Goal: Task Accomplishment & Management: Use online tool/utility

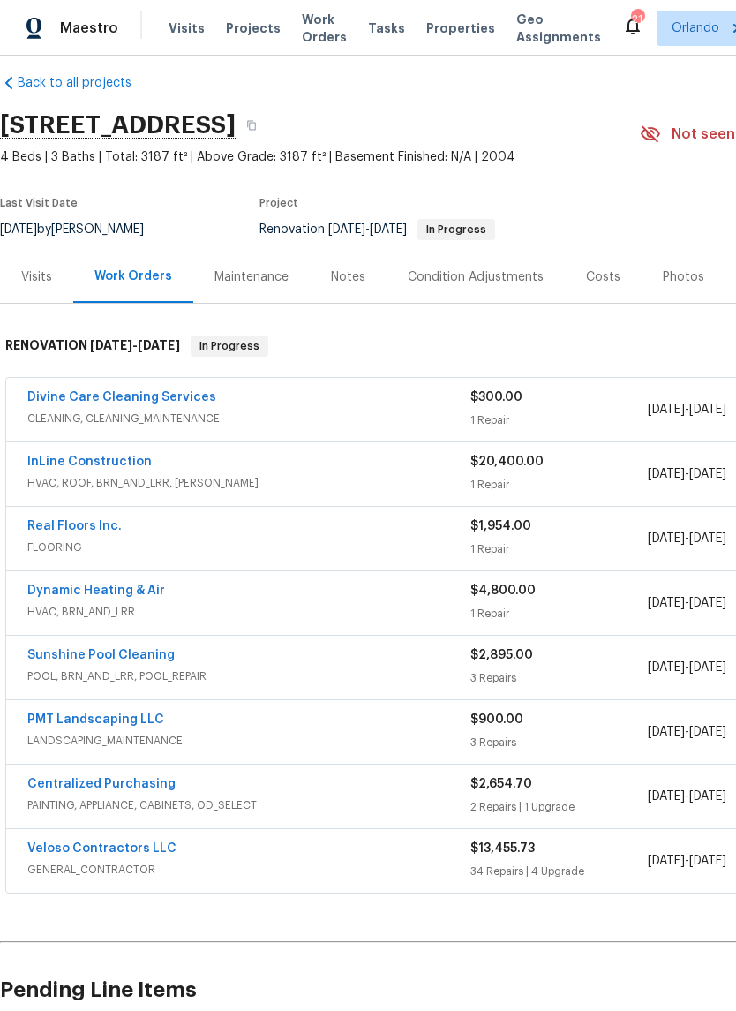
scroll to position [16, 0]
click at [152, 398] on link "Divine Care Cleaning Services" at bounding box center [121, 398] width 189 height 12
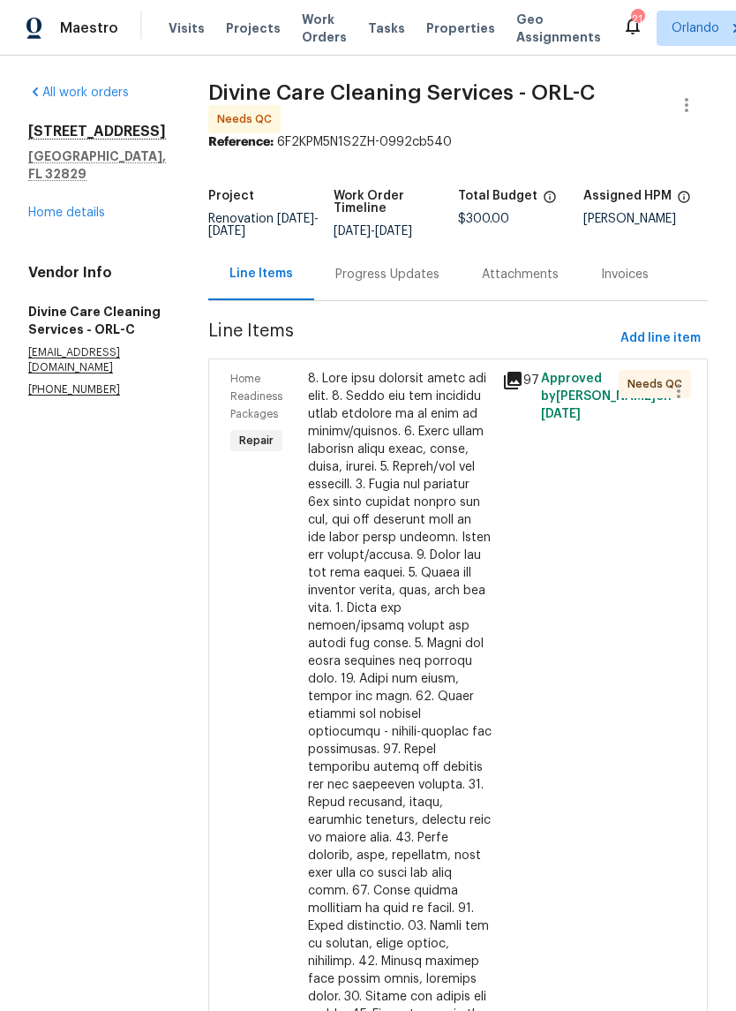
click at [478, 464] on div at bounding box center [400, 705] width 184 height 671
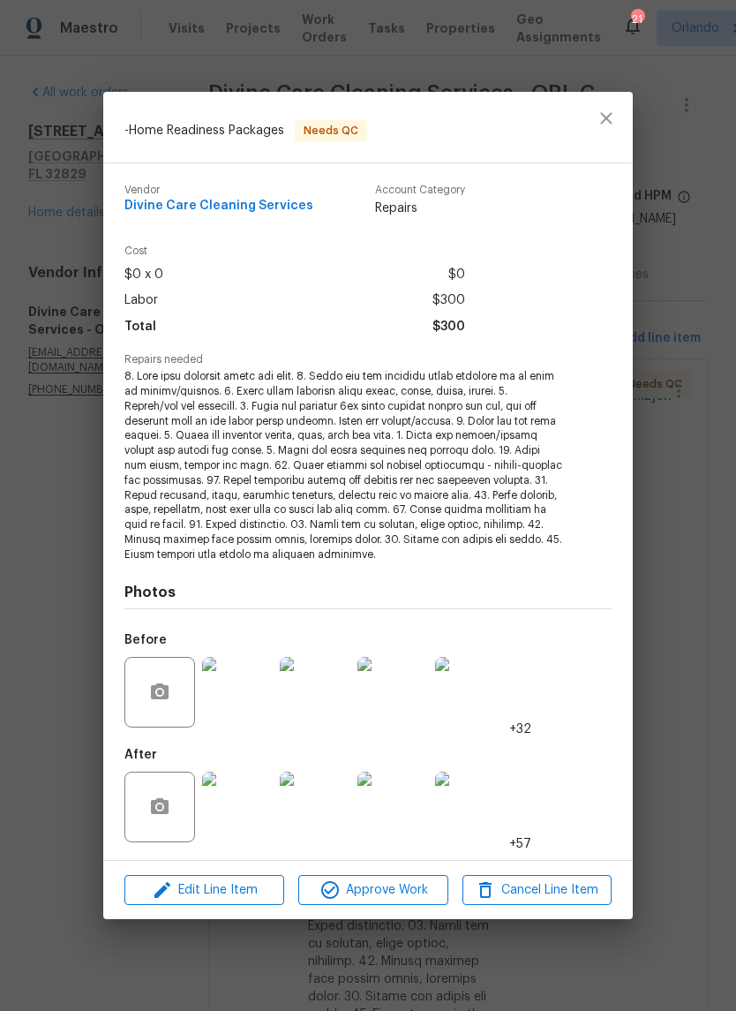
click at [429, 880] on span "Approve Work" at bounding box center [373, 890] width 139 height 22
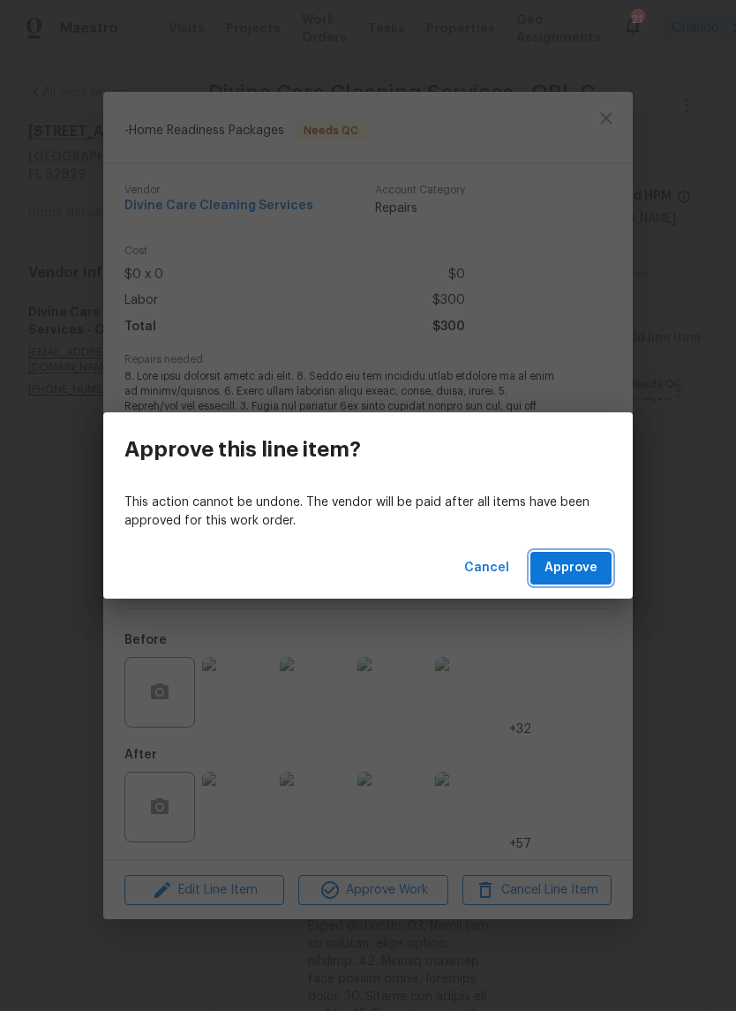
click at [596, 566] on span "Approve" at bounding box center [571, 568] width 53 height 22
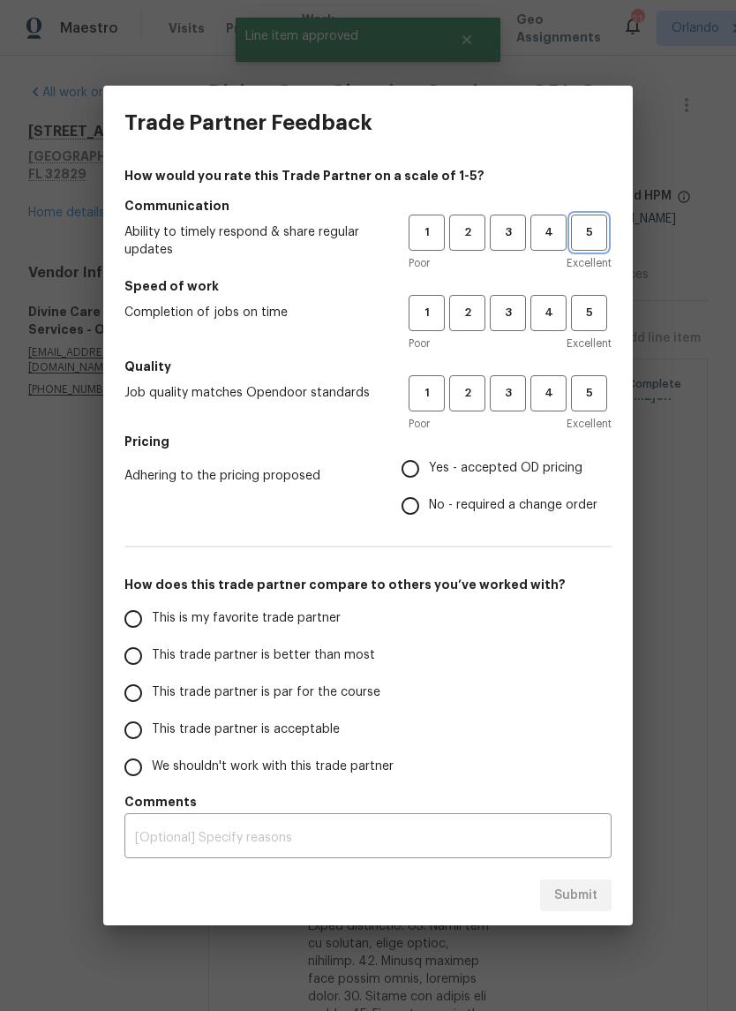
click at [590, 243] on button "5" at bounding box center [589, 232] width 36 height 36
click at [594, 306] on span "5" at bounding box center [589, 313] width 33 height 20
click at [596, 379] on button "5" at bounding box center [589, 393] width 36 height 36
click at [446, 471] on span "Yes - accepted OD pricing" at bounding box center [506, 468] width 154 height 19
click at [429, 471] on input "Yes - accepted OD pricing" at bounding box center [410, 468] width 37 height 37
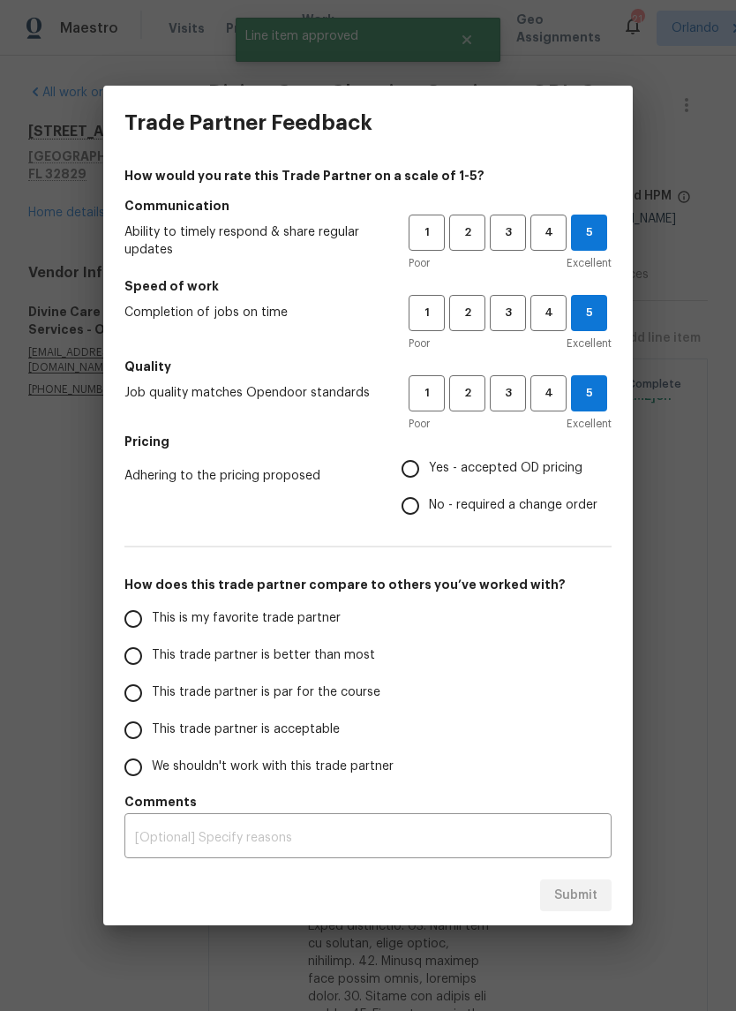
radio input "true"
click at [306, 606] on label "This is my favorite trade partner" at bounding box center [254, 618] width 279 height 37
click at [152, 606] on input "This is my favorite trade partner" at bounding box center [133, 618] width 37 height 37
click at [600, 888] on button "Submit" at bounding box center [575, 895] width 71 height 33
radio input "true"
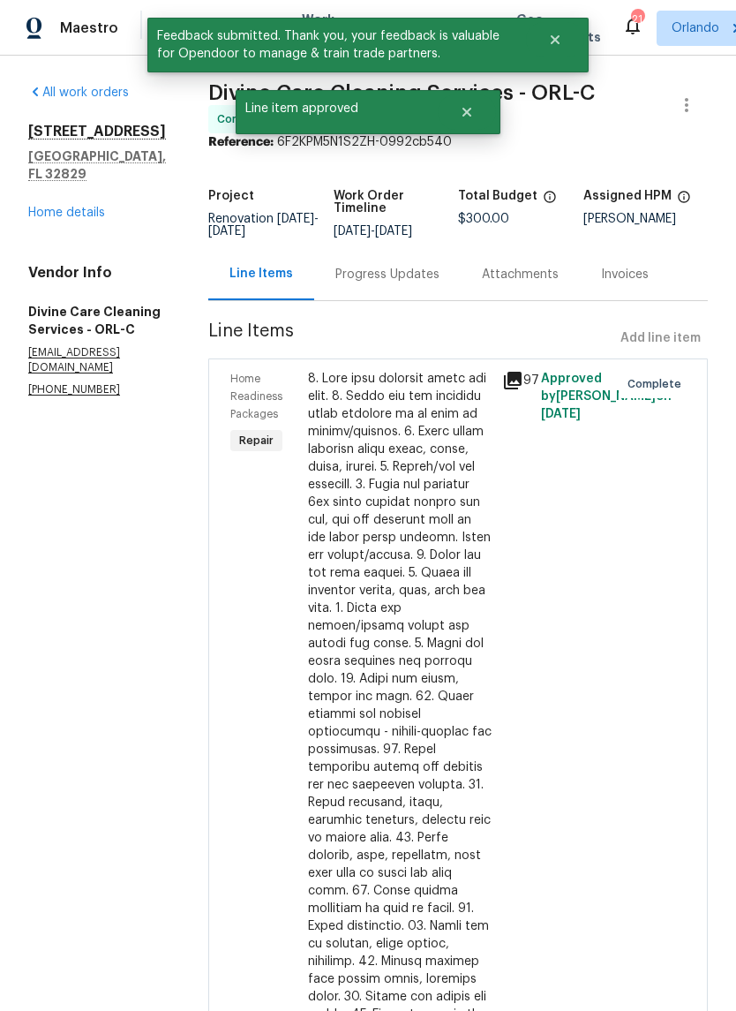
click at [102, 207] on link "Home details" at bounding box center [66, 213] width 77 height 12
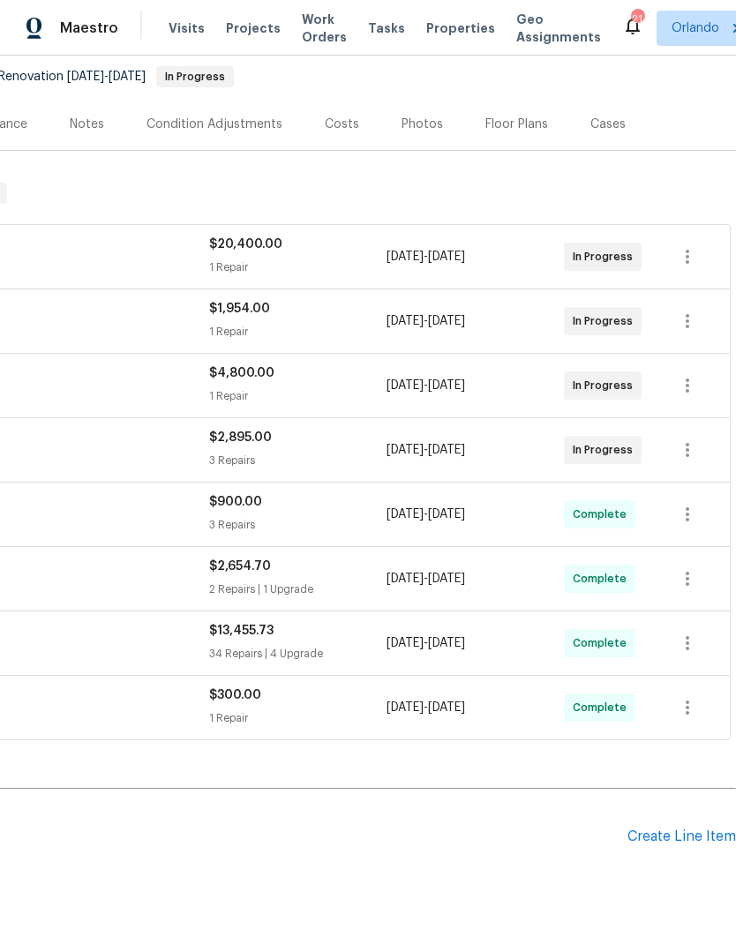
scroll to position [169, 261]
click at [332, 127] on div "Costs" at bounding box center [342, 125] width 34 height 18
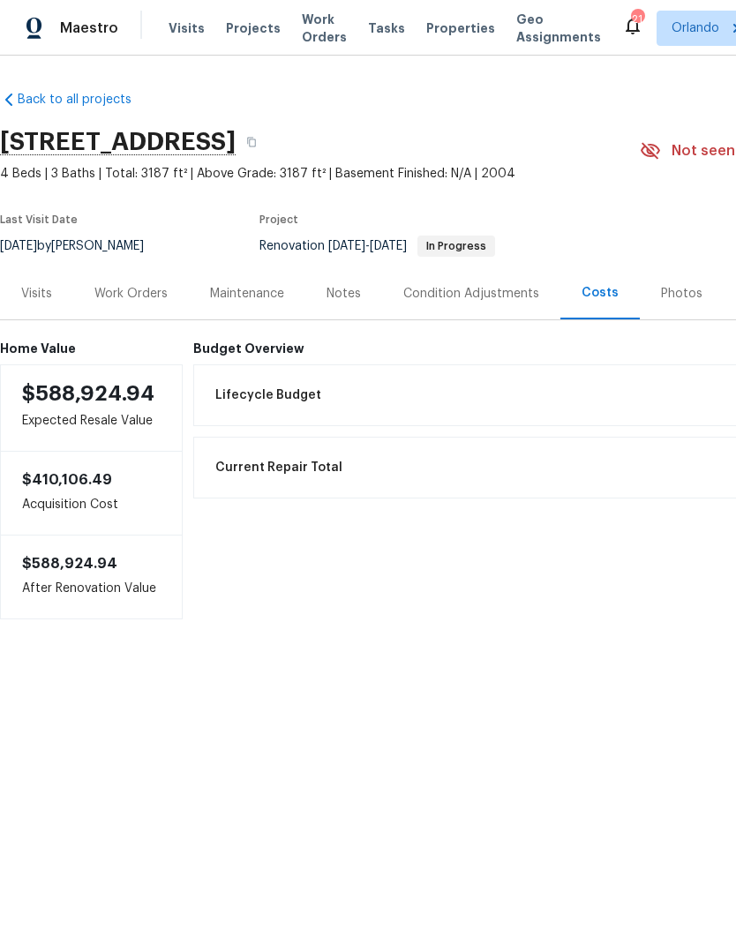
click at [141, 287] on div "Work Orders" at bounding box center [130, 294] width 73 height 18
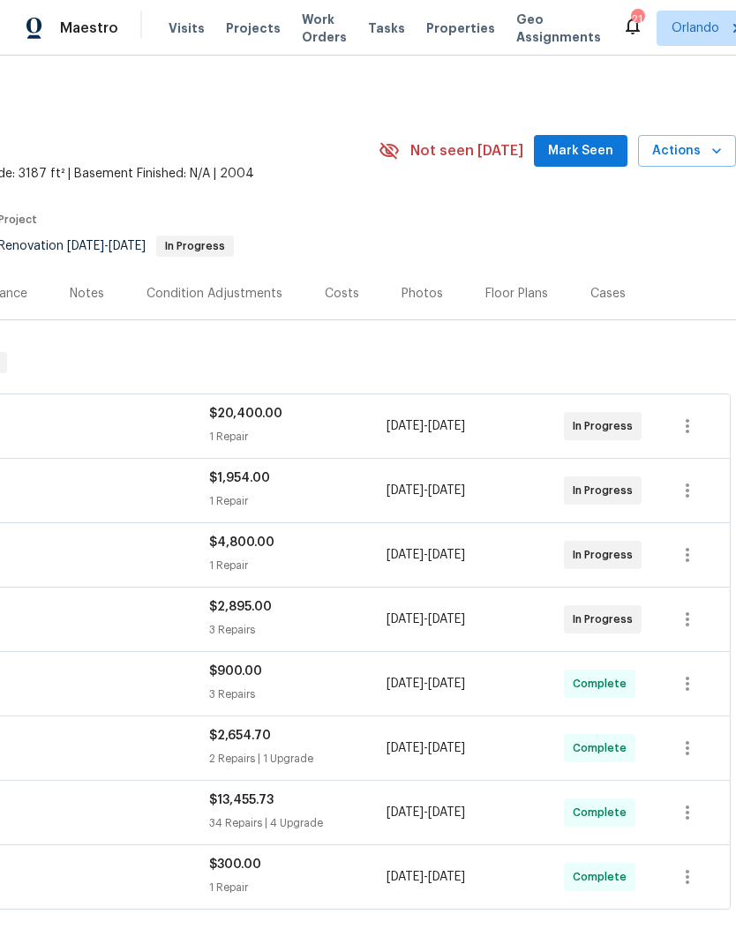
scroll to position [0, 261]
click at [597, 149] on span "Mark Seen" at bounding box center [580, 151] width 65 height 22
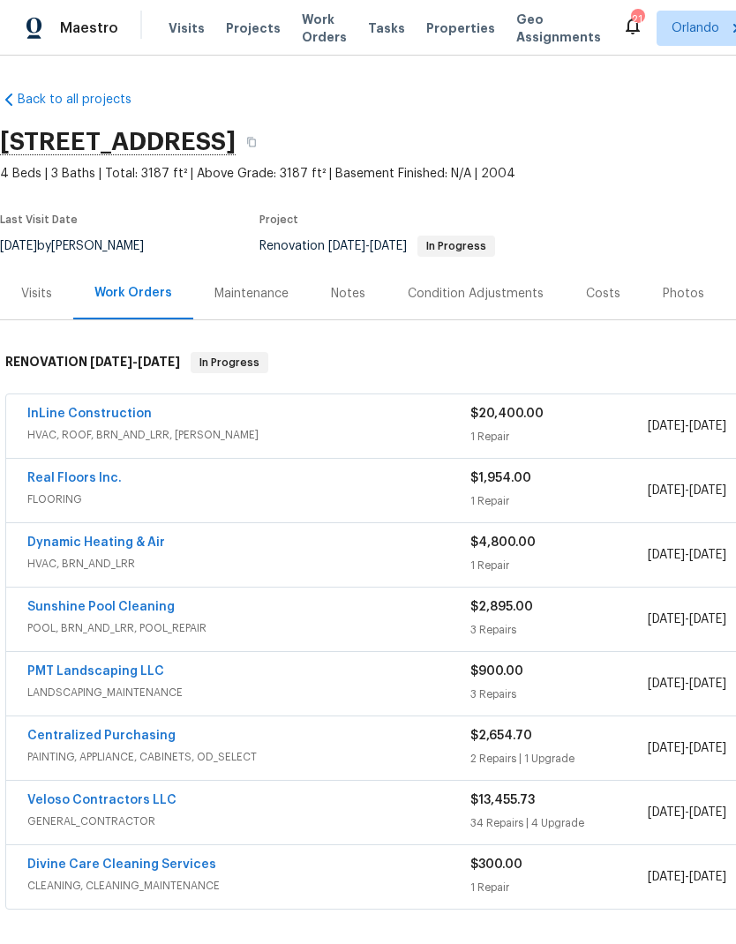
scroll to position [0, 0]
click at [350, 298] on div "Notes" at bounding box center [348, 294] width 34 height 18
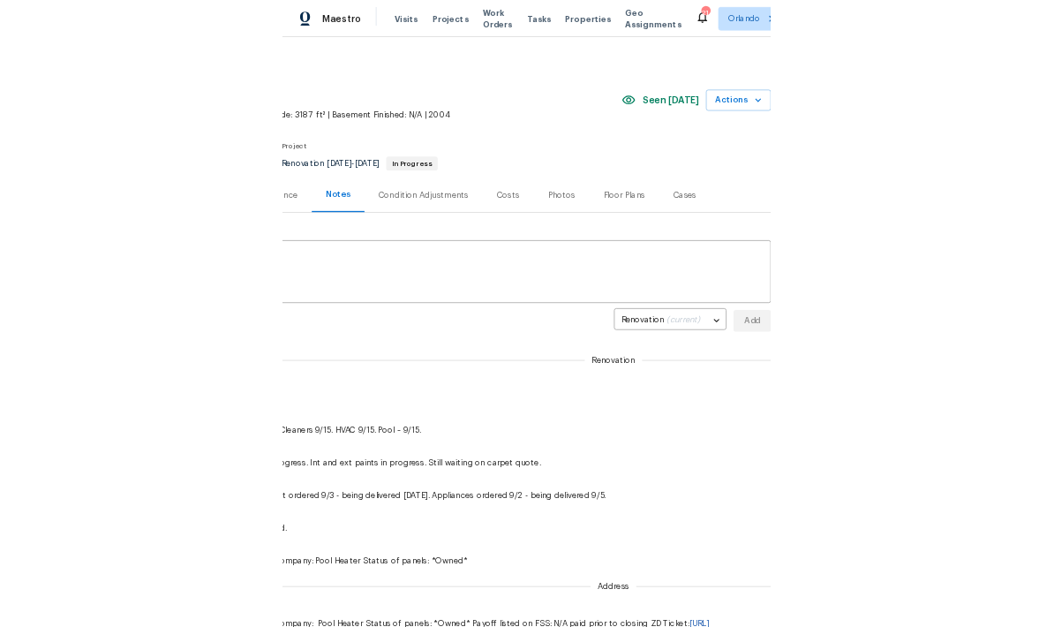
scroll to position [0, 261]
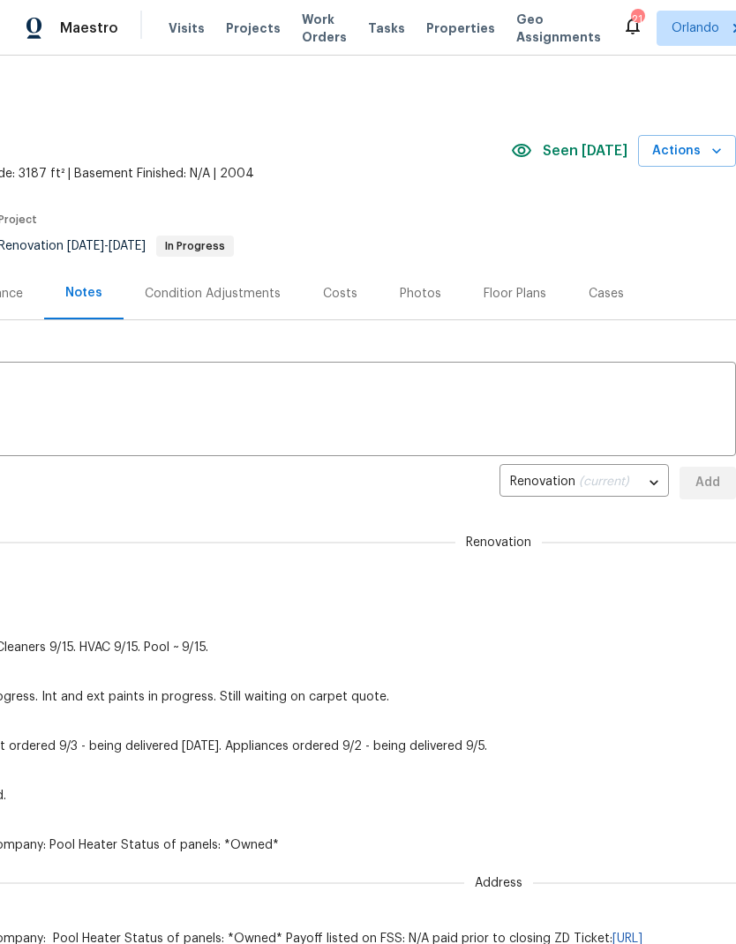
click at [712, 152] on icon "button" at bounding box center [717, 151] width 18 height 18
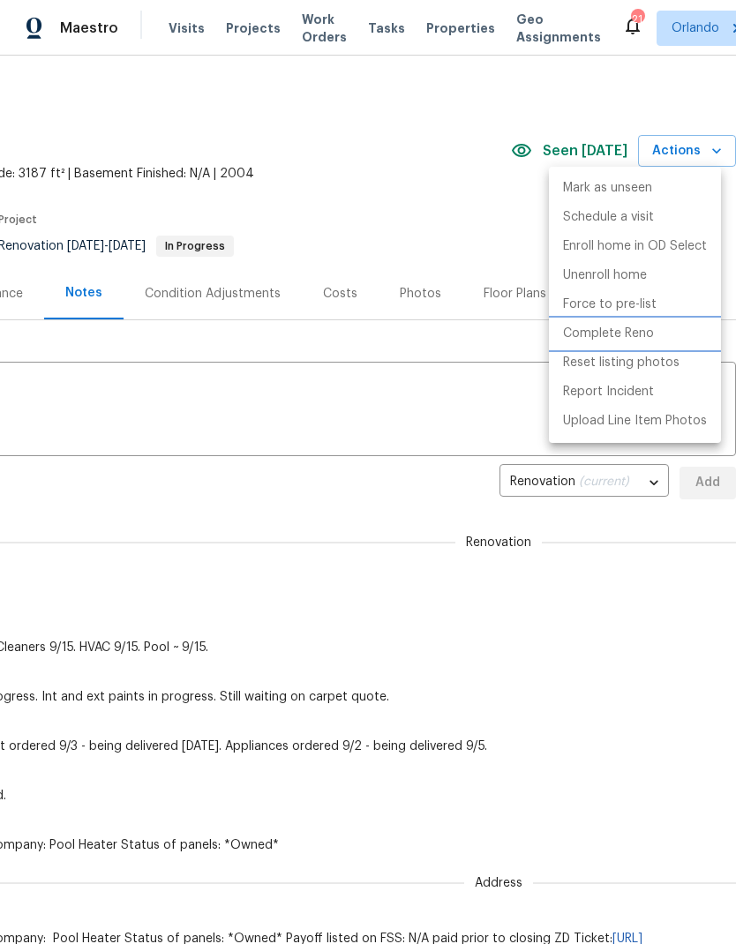
click at [623, 330] on p "Complete Reno" at bounding box center [608, 334] width 91 height 19
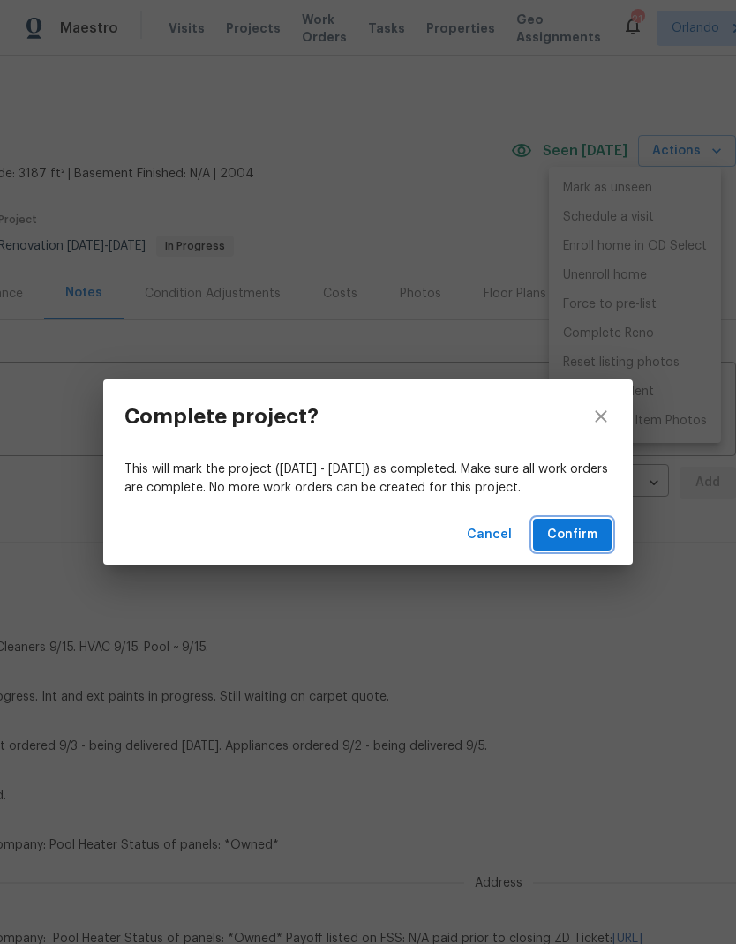
click at [579, 529] on span "Confirm" at bounding box center [572, 535] width 50 height 22
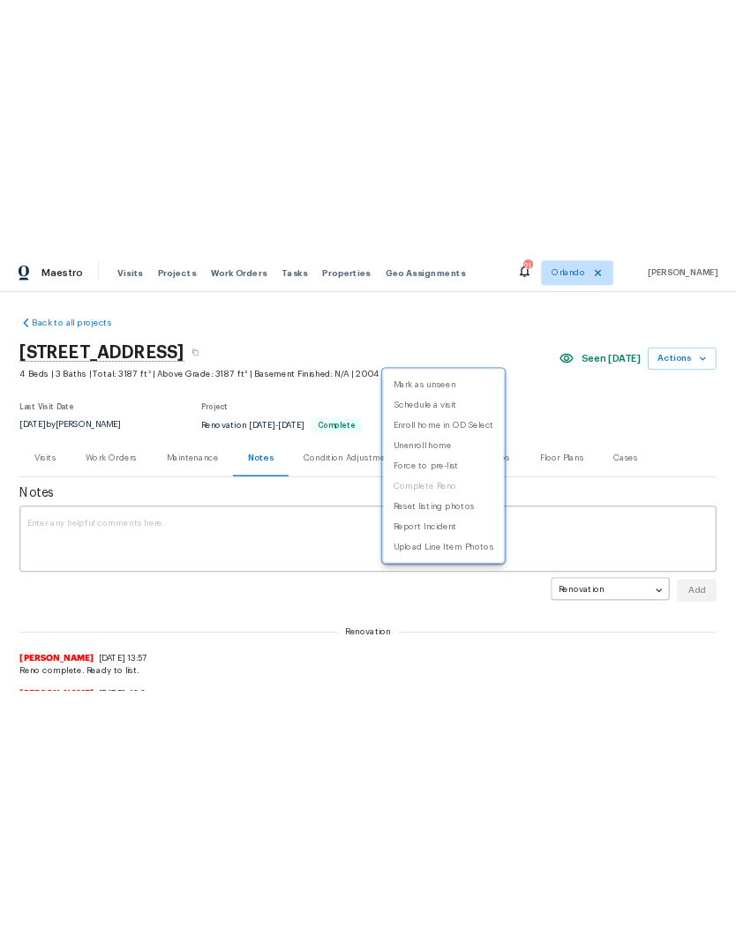
scroll to position [0, 0]
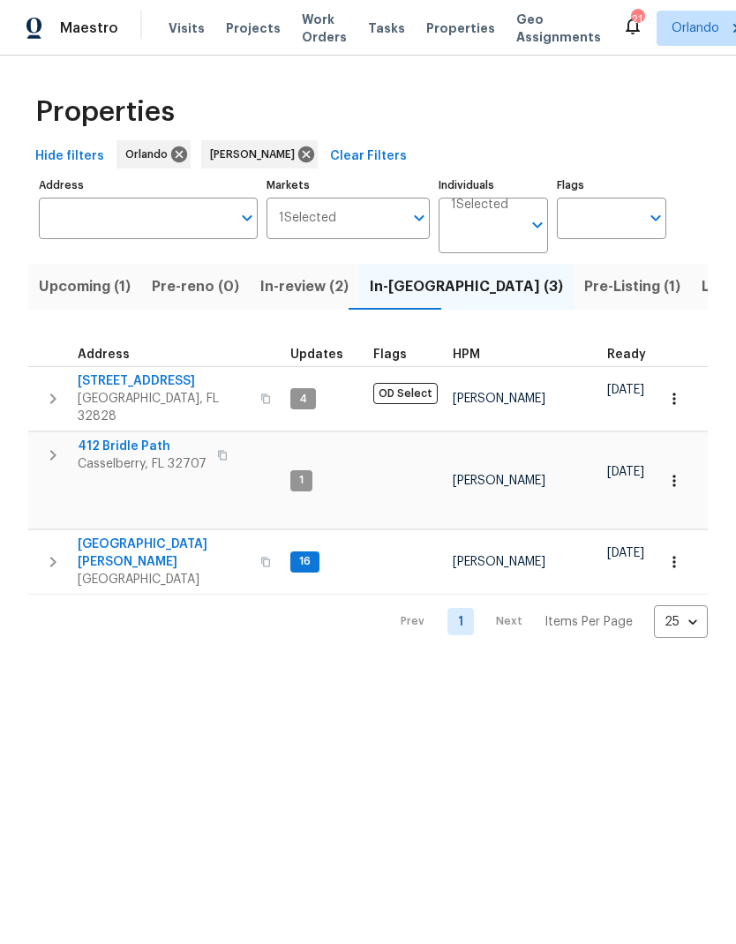
click at [574, 274] on button "Pre-Listing (1)" at bounding box center [632, 287] width 117 height 46
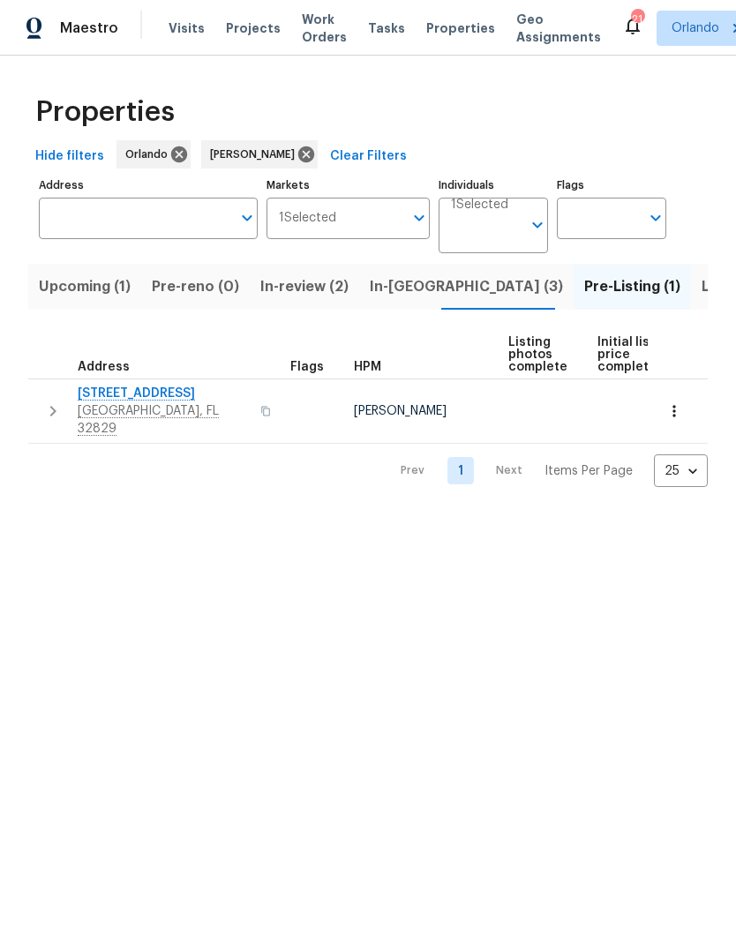
click at [410, 287] on span "In-reno (3)" at bounding box center [466, 286] width 193 height 25
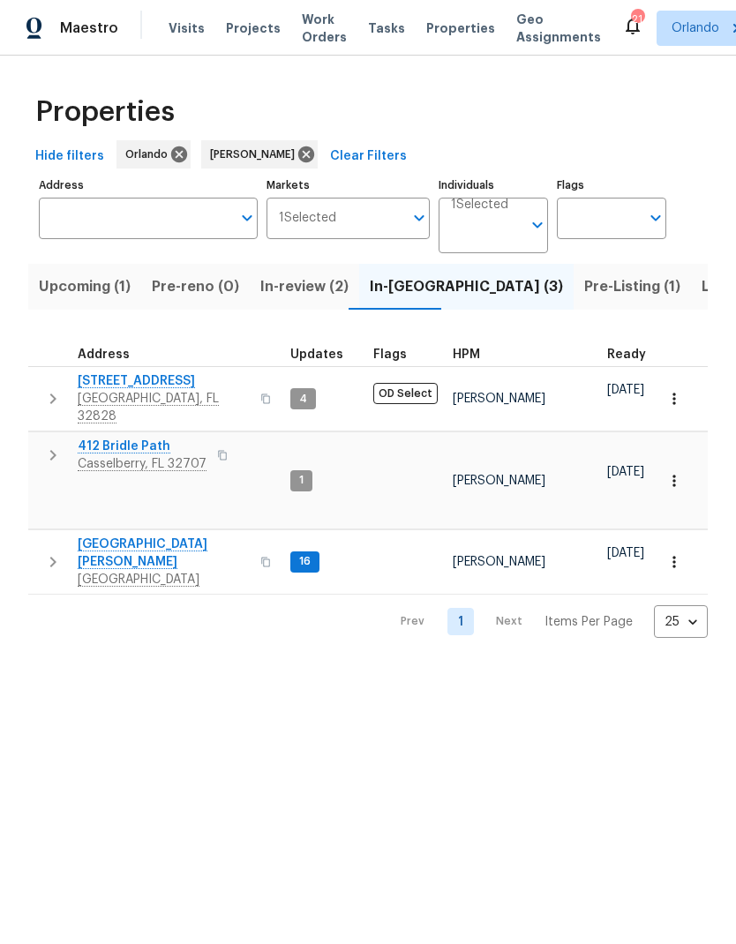
click at [161, 381] on span "2609 Windsorgate Ln" at bounding box center [164, 381] width 172 height 18
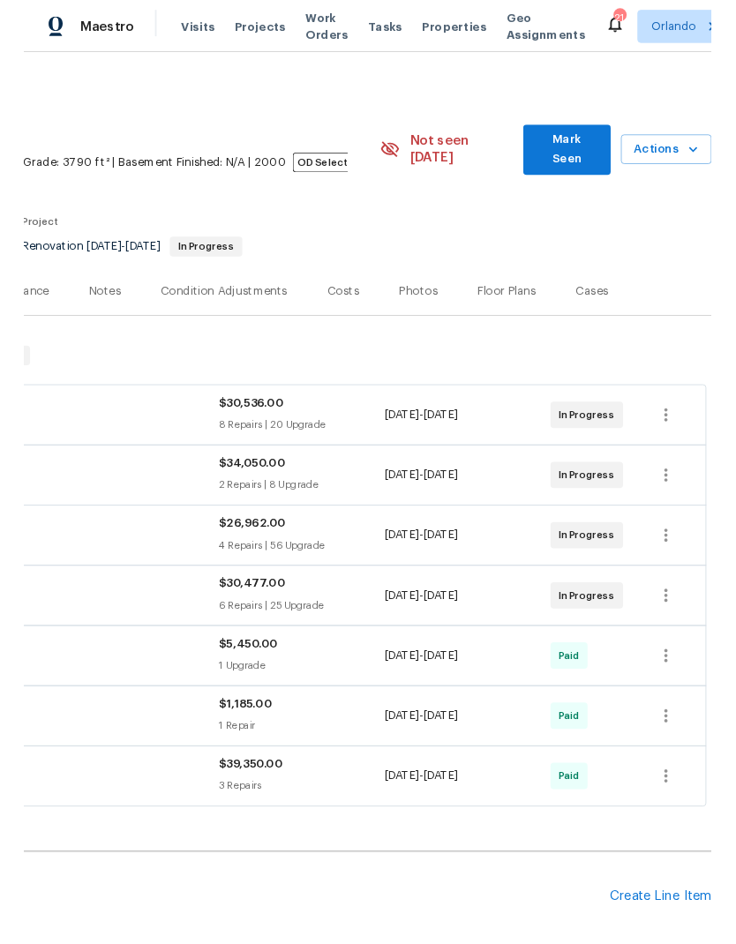
scroll to position [0, 261]
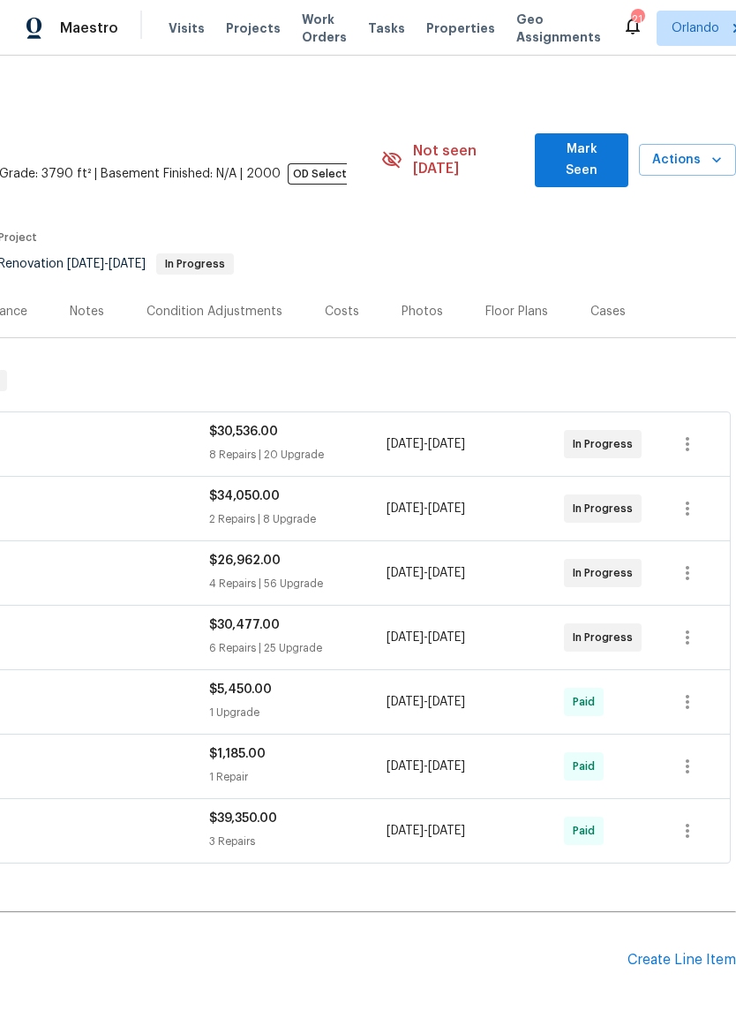
click at [609, 150] on span "Mark Seen" at bounding box center [581, 160] width 64 height 43
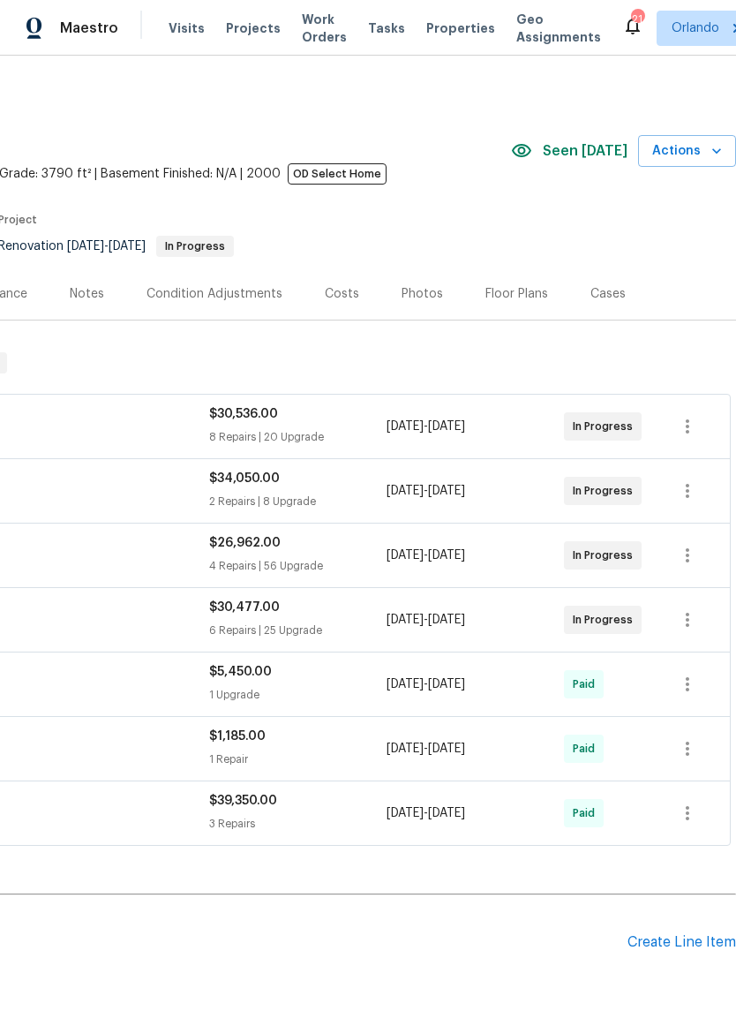
click at [706, 149] on span "Actions" at bounding box center [687, 151] width 70 height 22
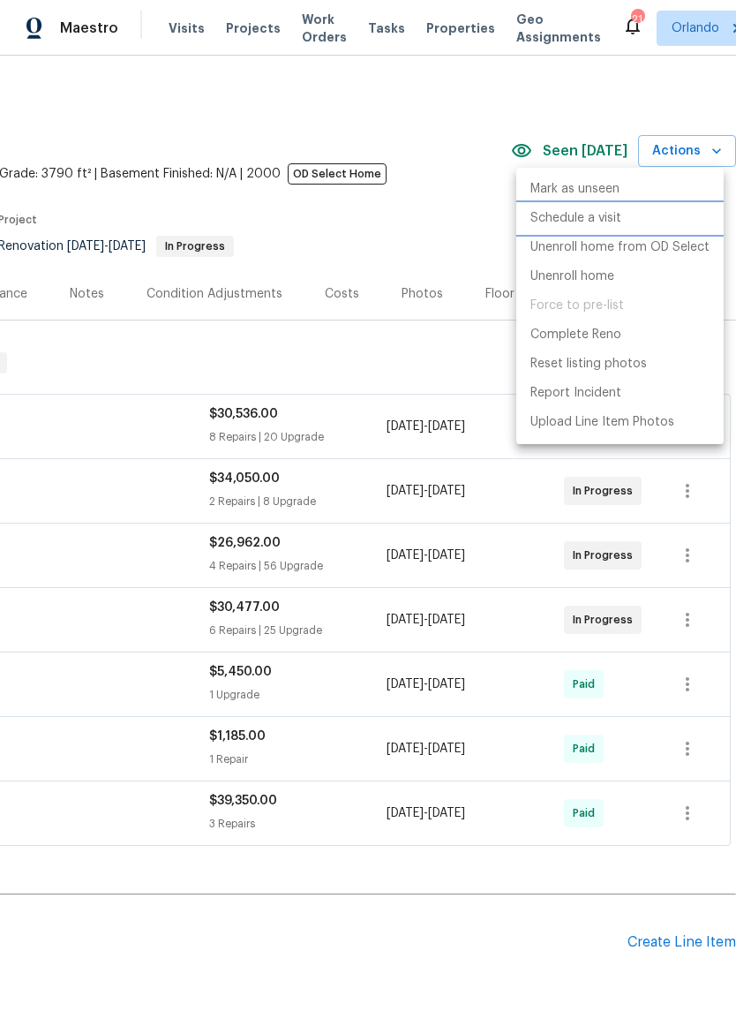
click at [605, 219] on p "Schedule a visit" at bounding box center [575, 218] width 91 height 19
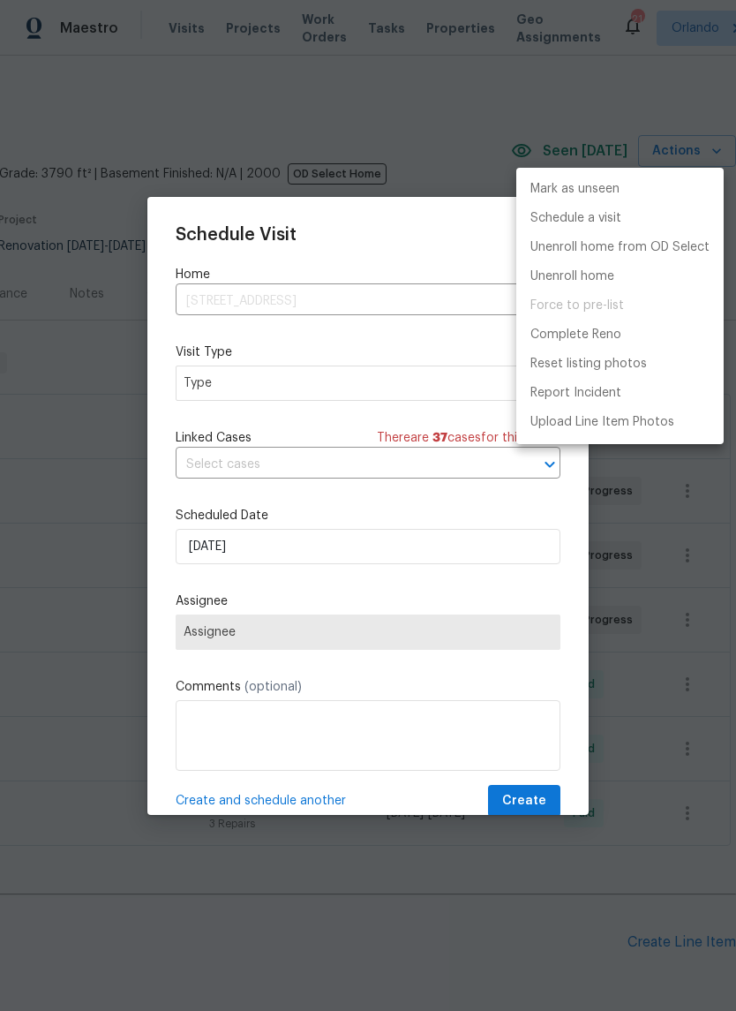
click at [395, 389] on div at bounding box center [368, 505] width 736 height 1011
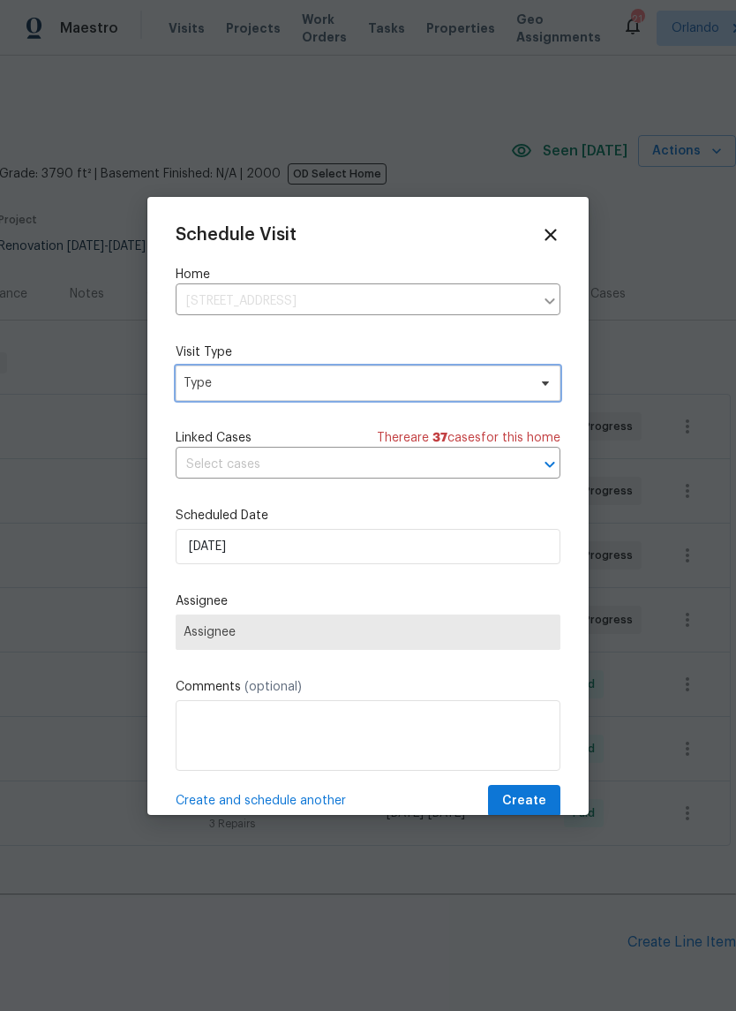
click at [486, 385] on span "Type" at bounding box center [355, 383] width 343 height 18
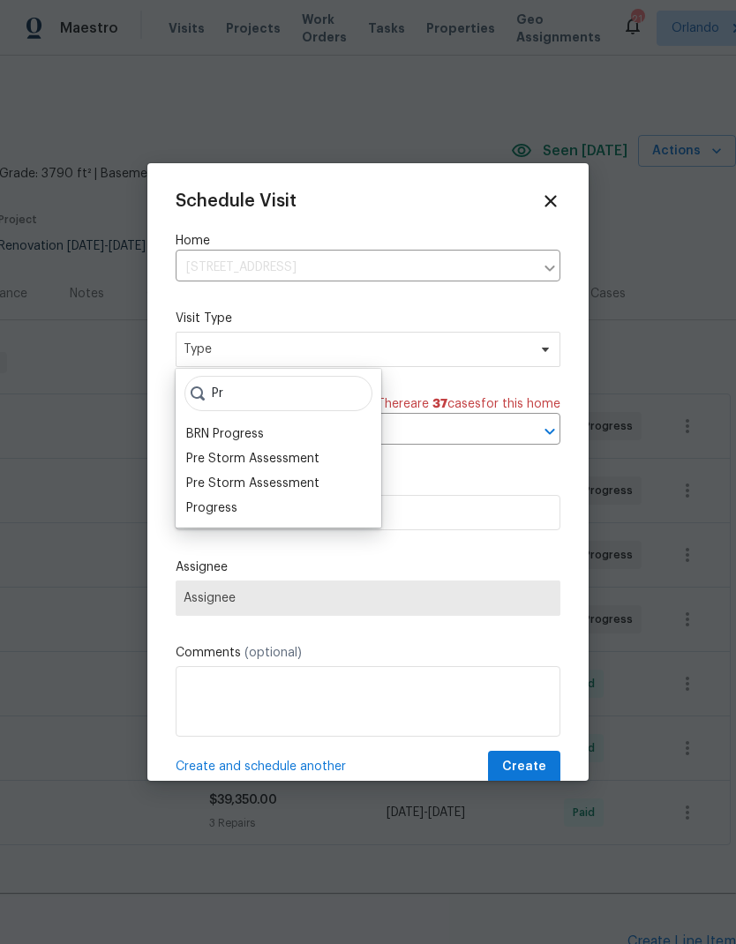
type input "Pr"
click at [214, 512] on div "Progress" at bounding box center [211, 509] width 51 height 18
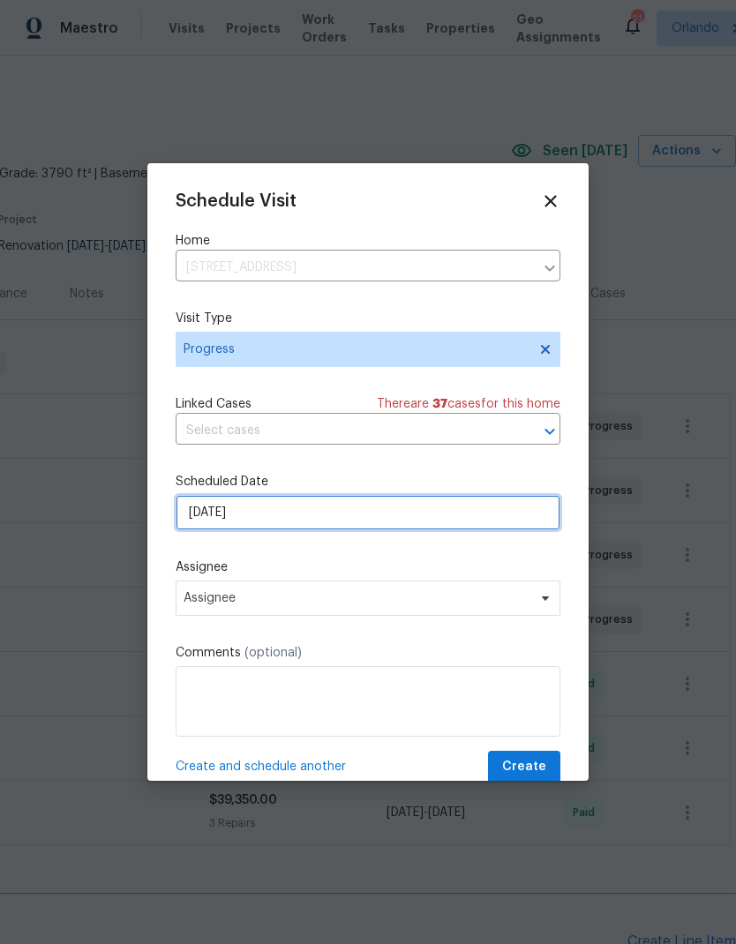
click at [354, 518] on input "[DATE]" at bounding box center [368, 512] width 385 height 35
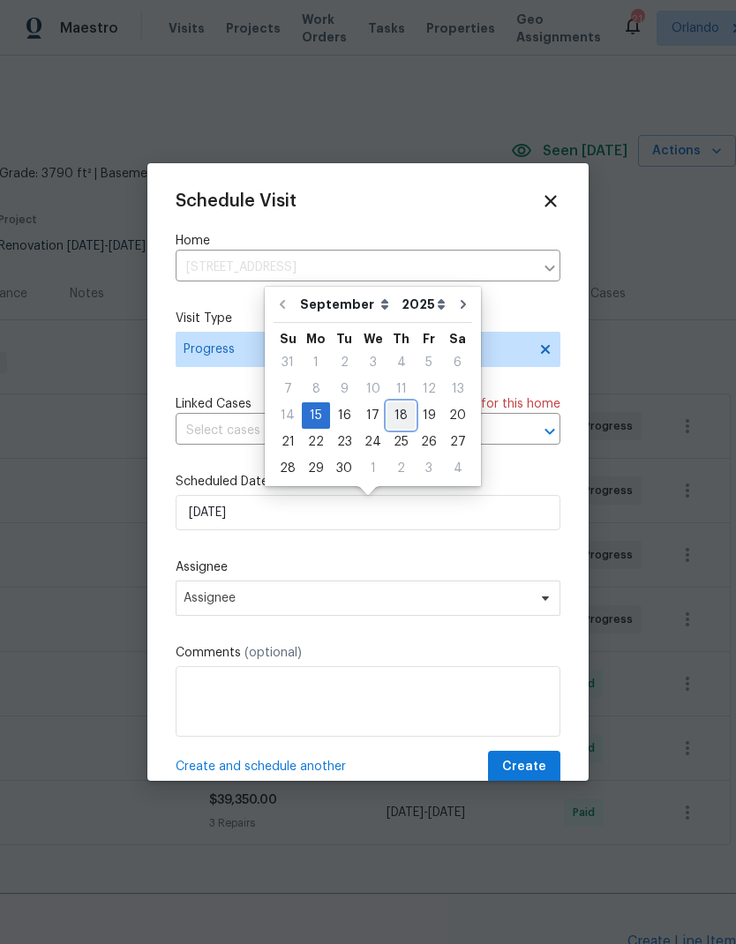
click at [399, 420] on div "18" at bounding box center [400, 415] width 27 height 25
type input "9/18/2025"
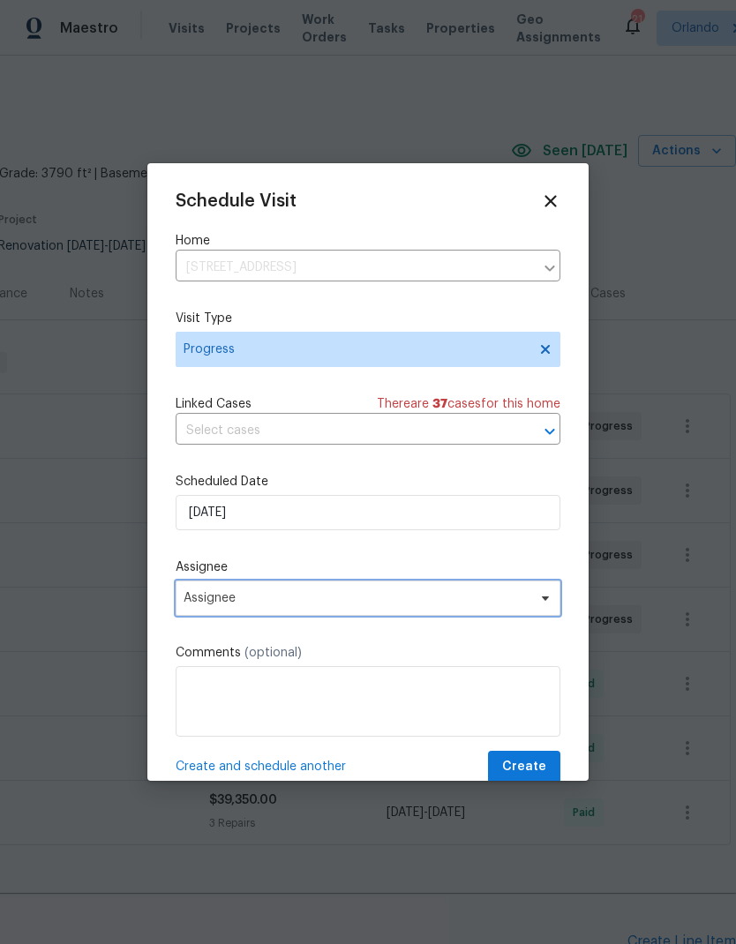
click at [398, 603] on span "Assignee" at bounding box center [357, 598] width 346 height 14
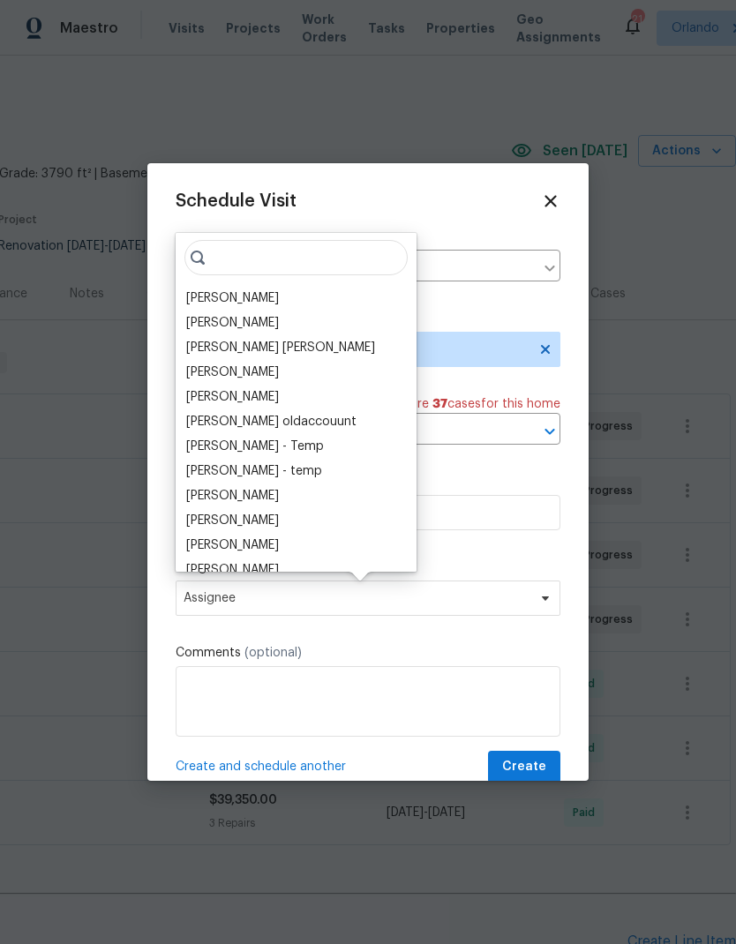
click at [244, 294] on div "[PERSON_NAME]" at bounding box center [232, 298] width 93 height 18
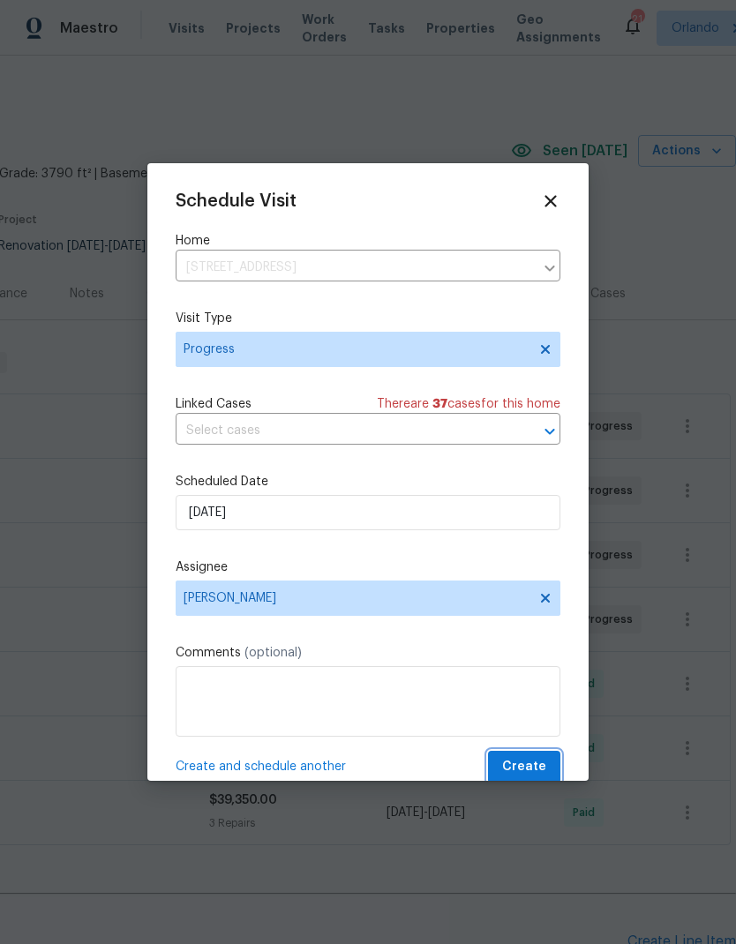
click at [540, 768] on span "Create" at bounding box center [524, 767] width 44 height 22
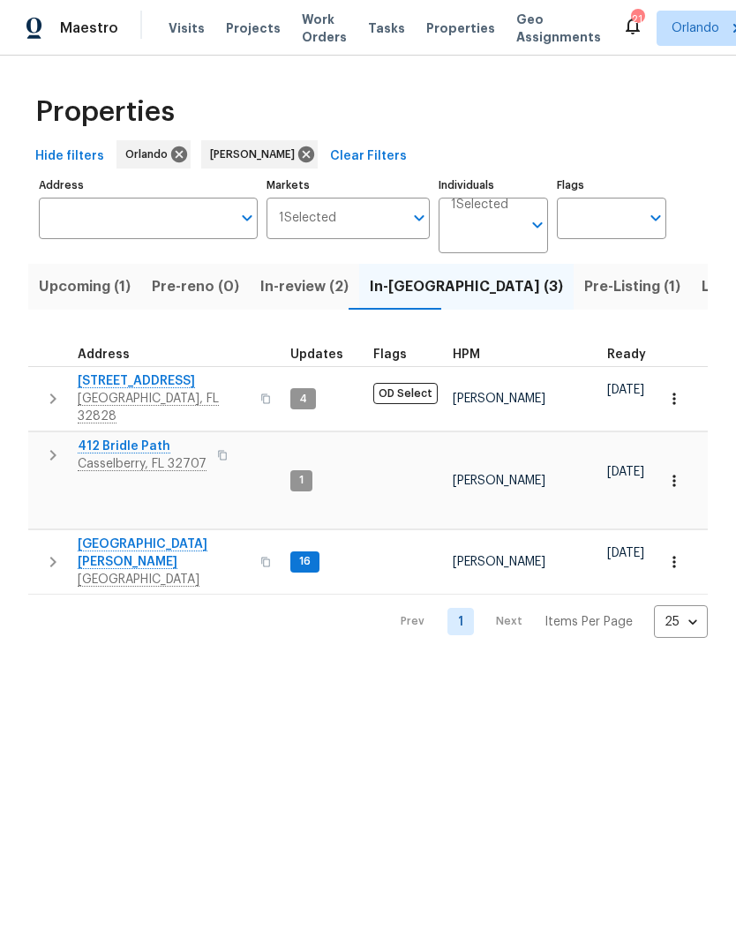
click at [584, 287] on span "Pre-Listing (1)" at bounding box center [632, 286] width 96 height 25
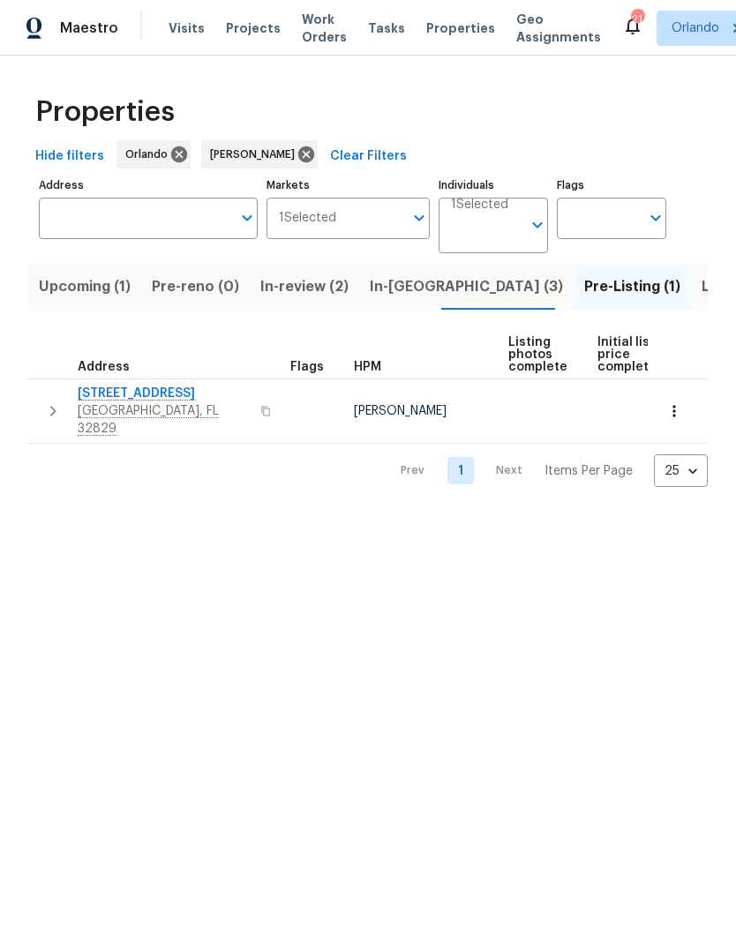
click at [399, 296] on span "In-reno (3)" at bounding box center [466, 286] width 193 height 25
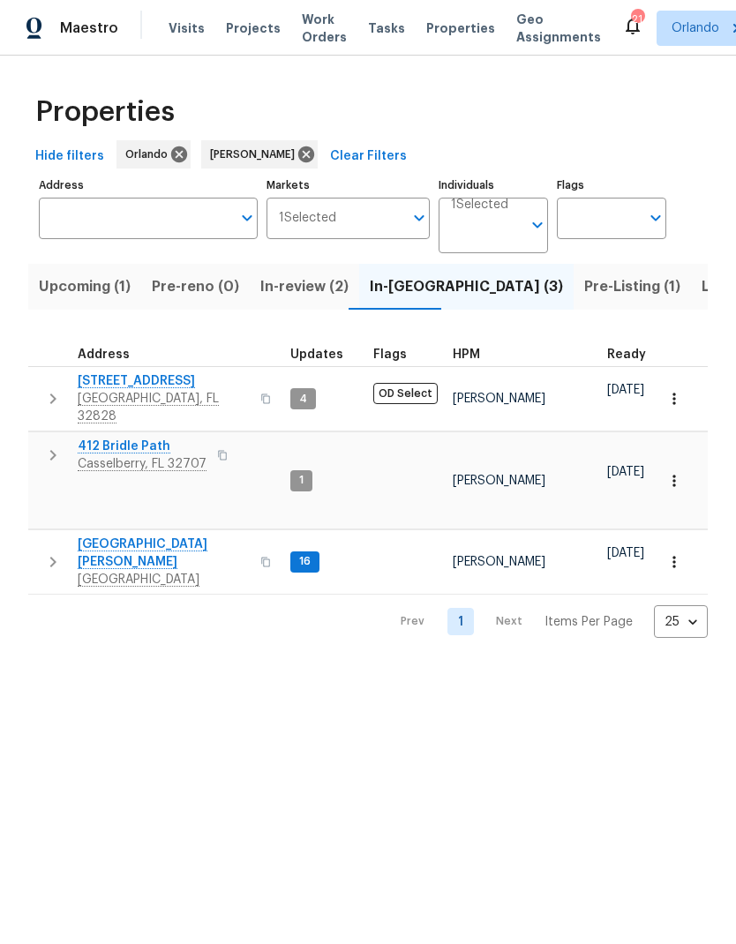
click at [89, 282] on span "Upcoming (1)" at bounding box center [85, 286] width 92 height 25
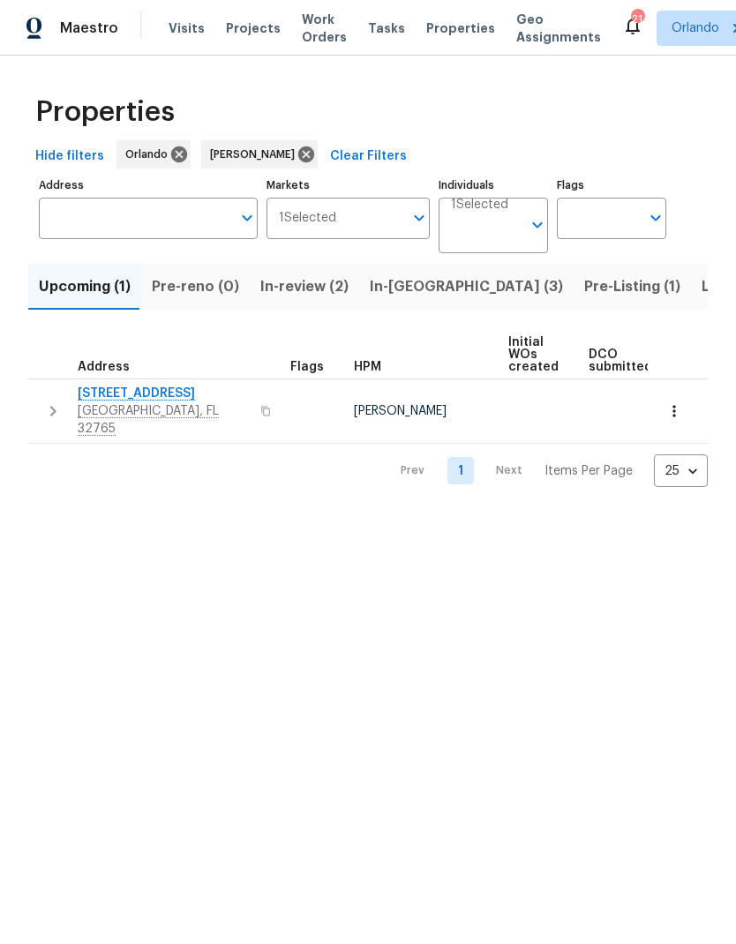
scroll to position [0, -3]
click at [320, 290] on span "In-review (2)" at bounding box center [304, 286] width 88 height 25
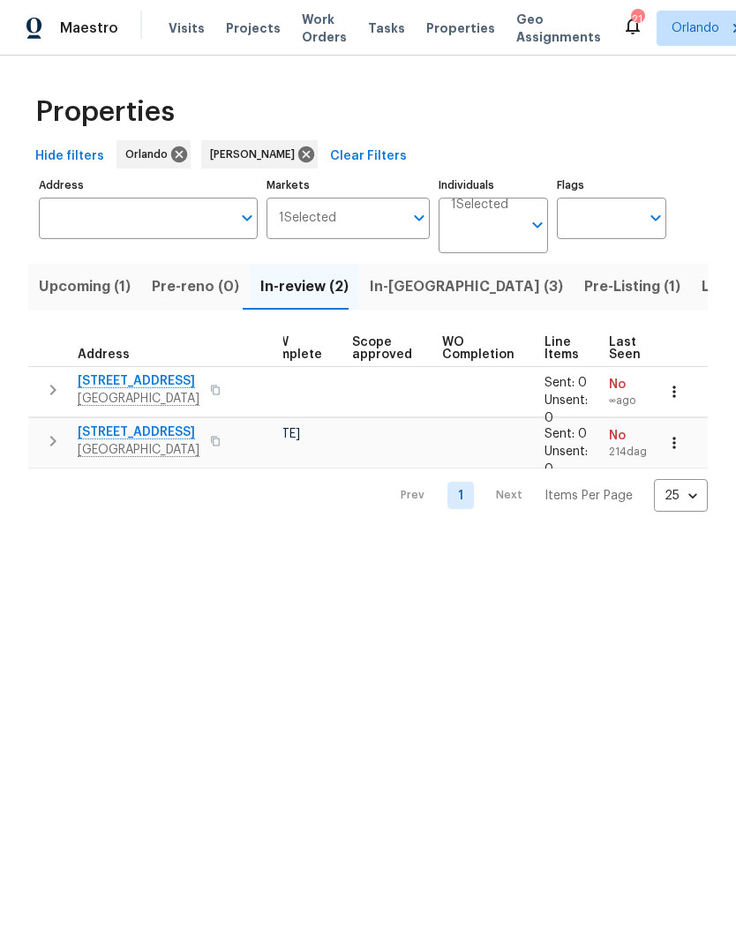
scroll to position [0, 343]
click at [395, 294] on span "In-reno (3)" at bounding box center [466, 286] width 193 height 25
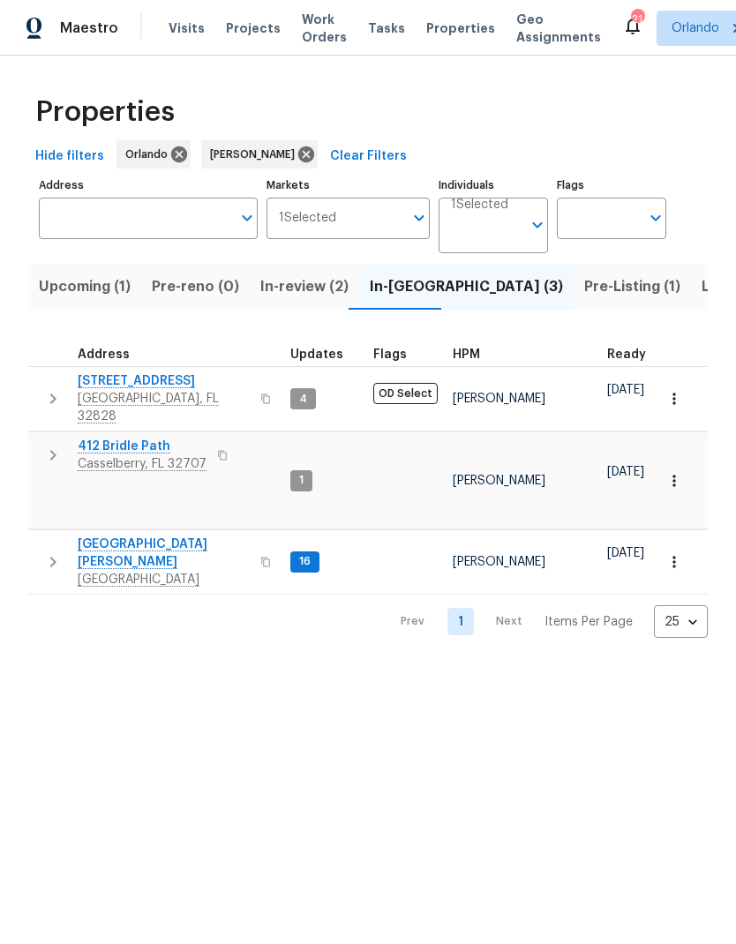
scroll to position [0, -1]
click at [584, 286] on span "Pre-Listing (1)" at bounding box center [632, 286] width 96 height 25
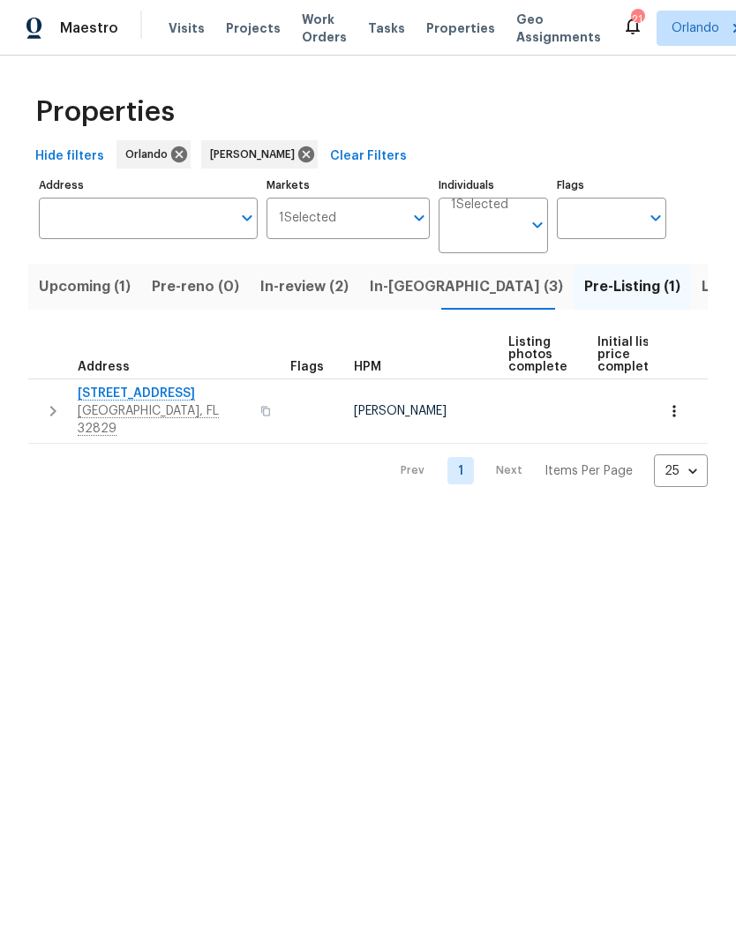
click at [395, 297] on span "In-reno (3)" at bounding box center [466, 286] width 193 height 25
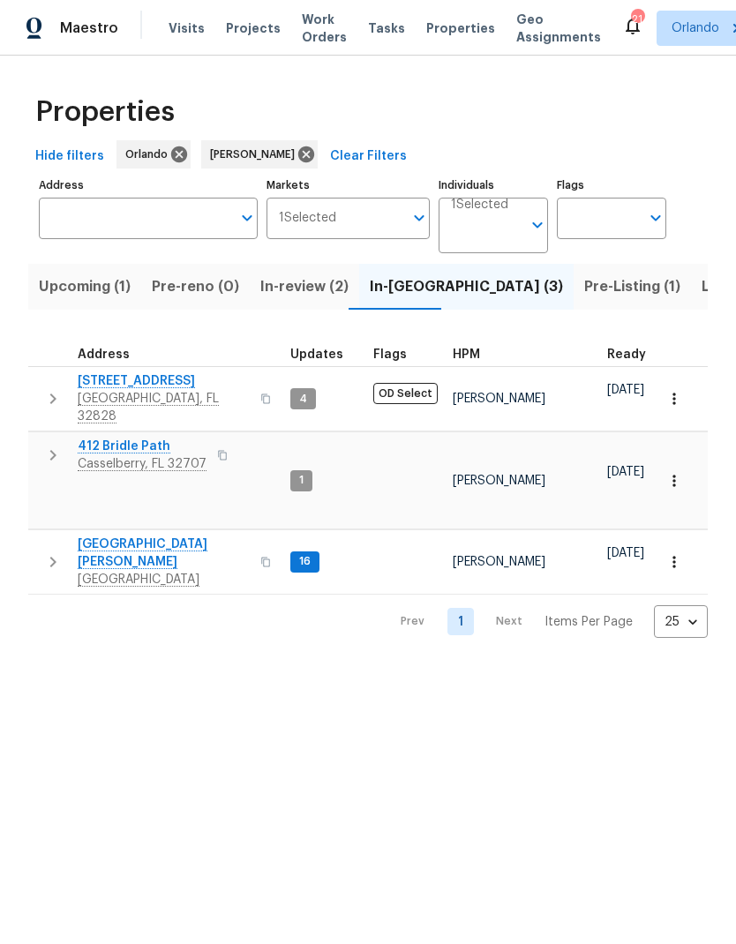
click at [574, 302] on button "Pre-Listing (1)" at bounding box center [632, 287] width 117 height 46
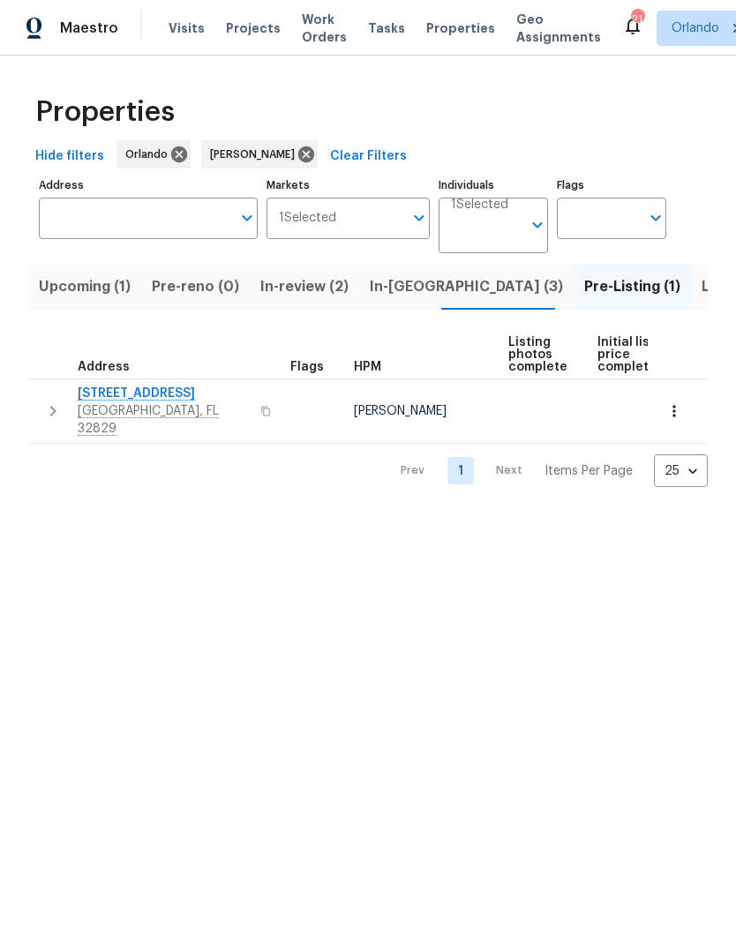
click at [414, 302] on button "In-reno (3)" at bounding box center [466, 287] width 214 height 46
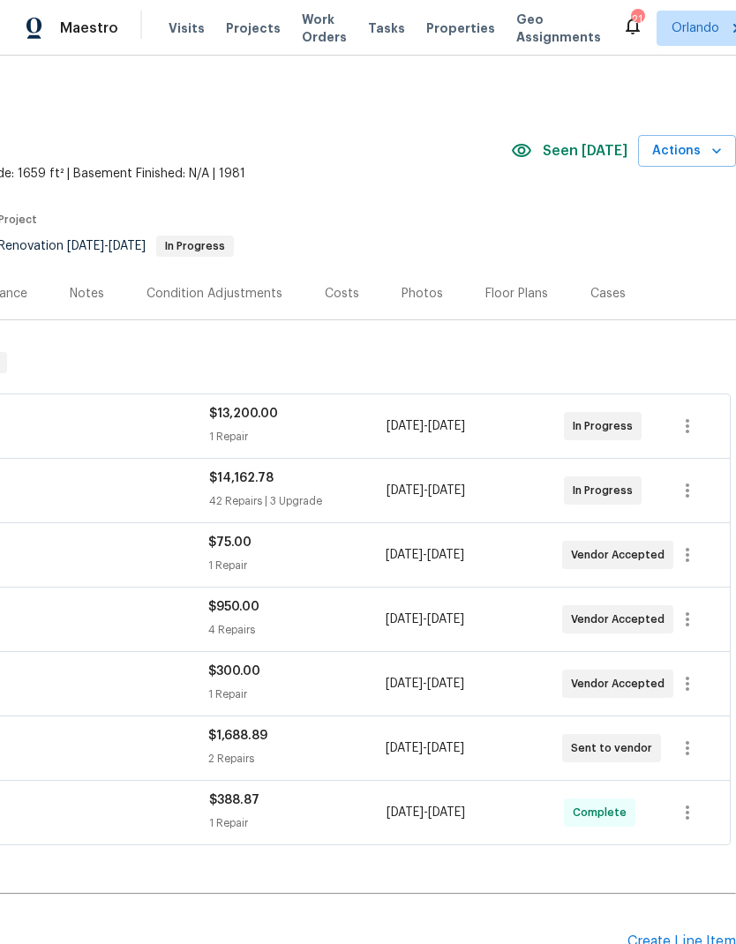
scroll to position [0, 261]
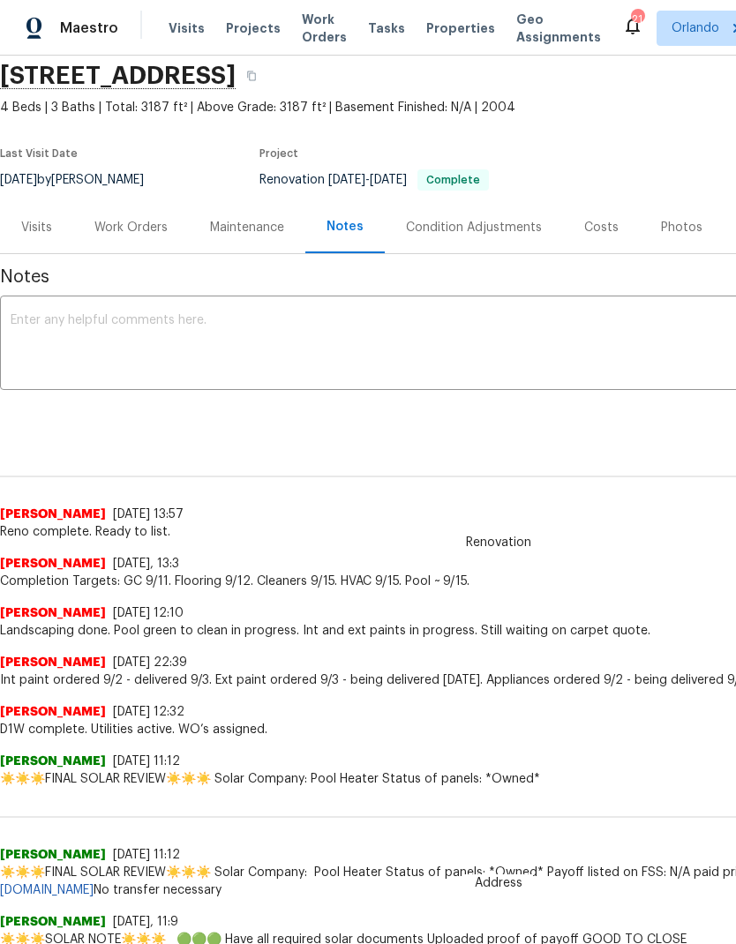
scroll to position [67, 0]
click at [133, 223] on div "Work Orders" at bounding box center [130, 227] width 73 height 18
